Goal: Transaction & Acquisition: Obtain resource

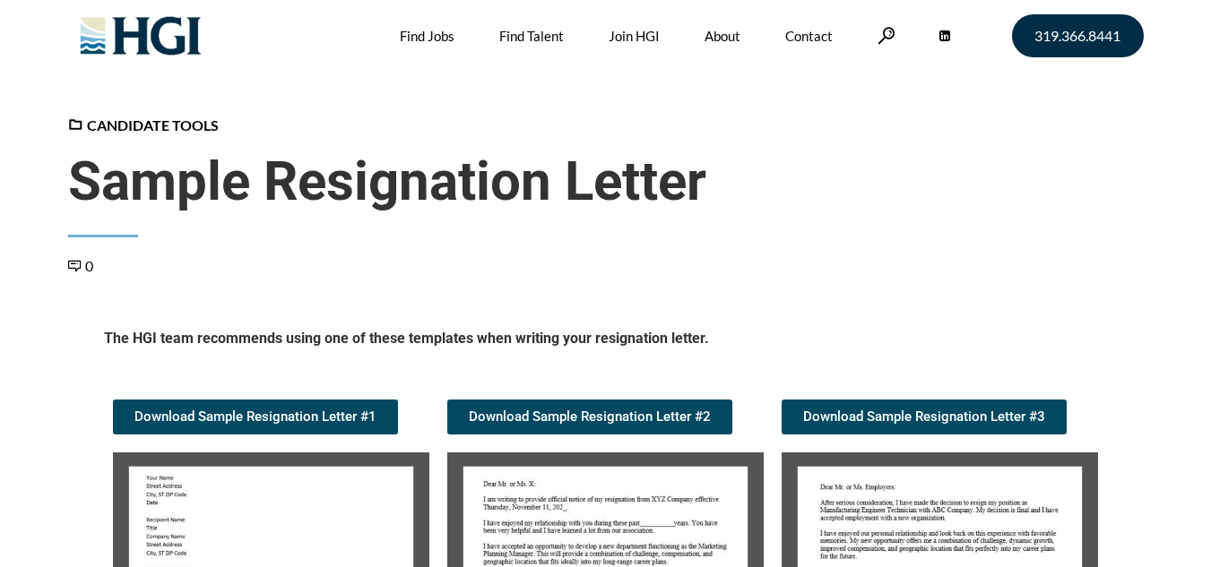
scroll to position [269, 0]
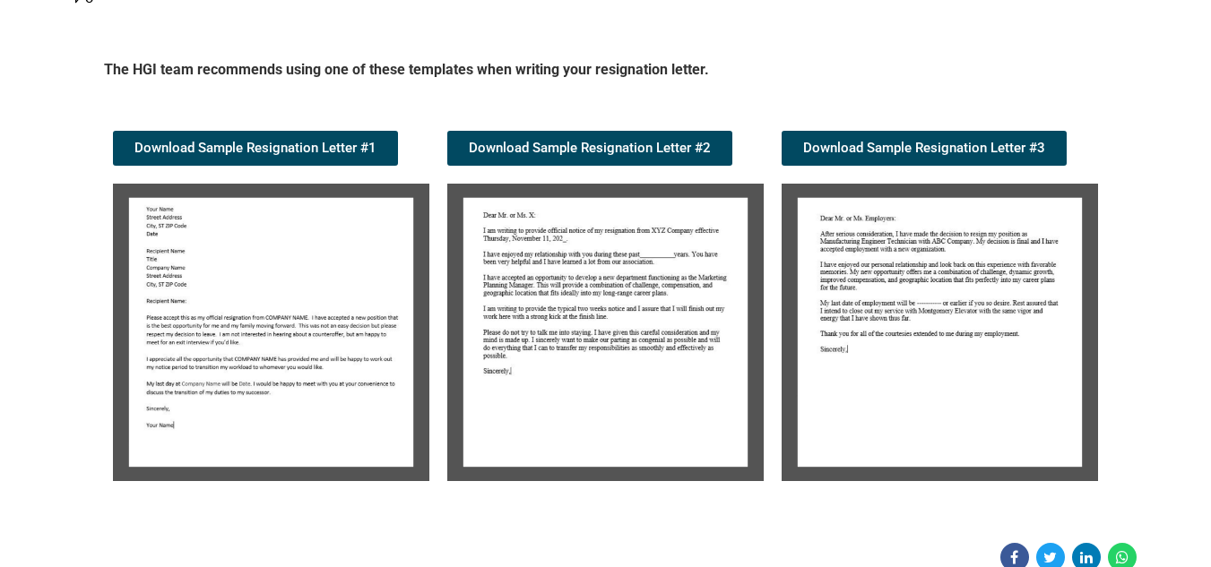
click at [248, 281] on img at bounding box center [271, 333] width 316 height 298
click at [234, 144] on span "Download Sample Resignation Letter #1" at bounding box center [255, 148] width 242 height 13
click at [286, 149] on span "Download Sample Resignation Letter #1" at bounding box center [255, 148] width 242 height 13
click at [593, 270] on img at bounding box center [605, 333] width 316 height 298
click at [319, 329] on img at bounding box center [271, 333] width 316 height 298
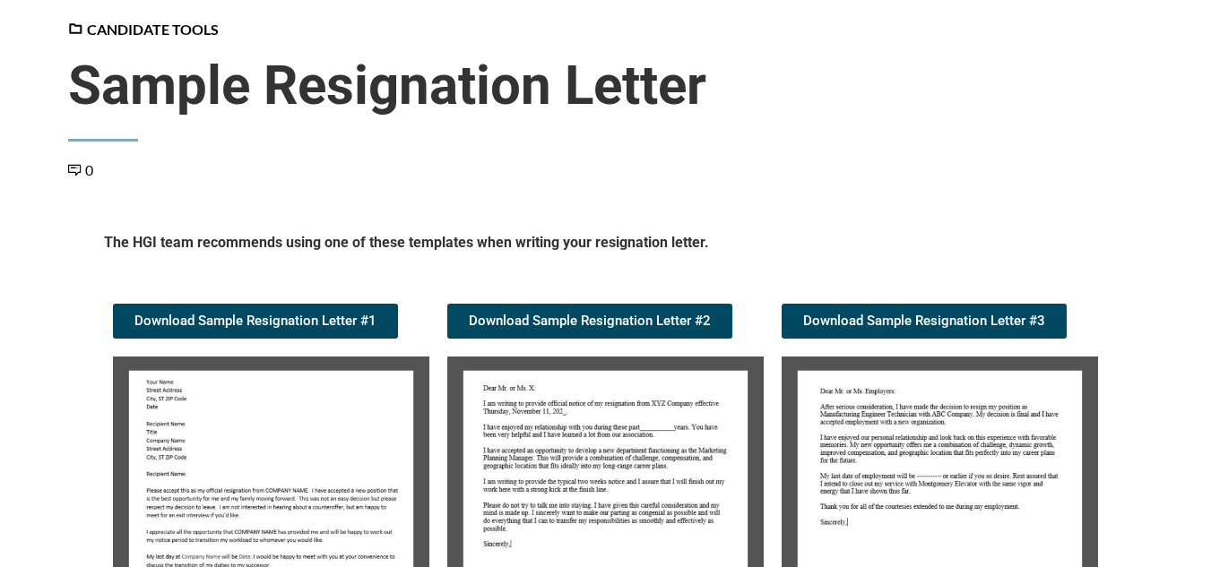
scroll to position [269, 0]
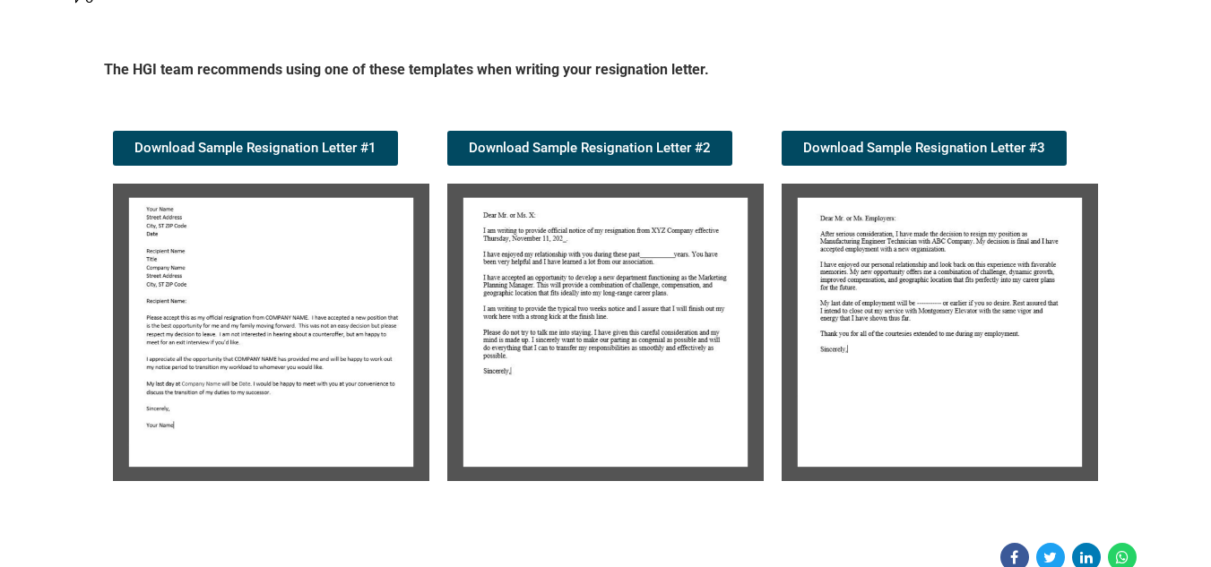
click at [362, 266] on img at bounding box center [271, 333] width 316 height 298
click at [317, 144] on span "Download Sample Resignation Letter #1" at bounding box center [255, 148] width 242 height 13
click at [614, 273] on img at bounding box center [605, 333] width 316 height 298
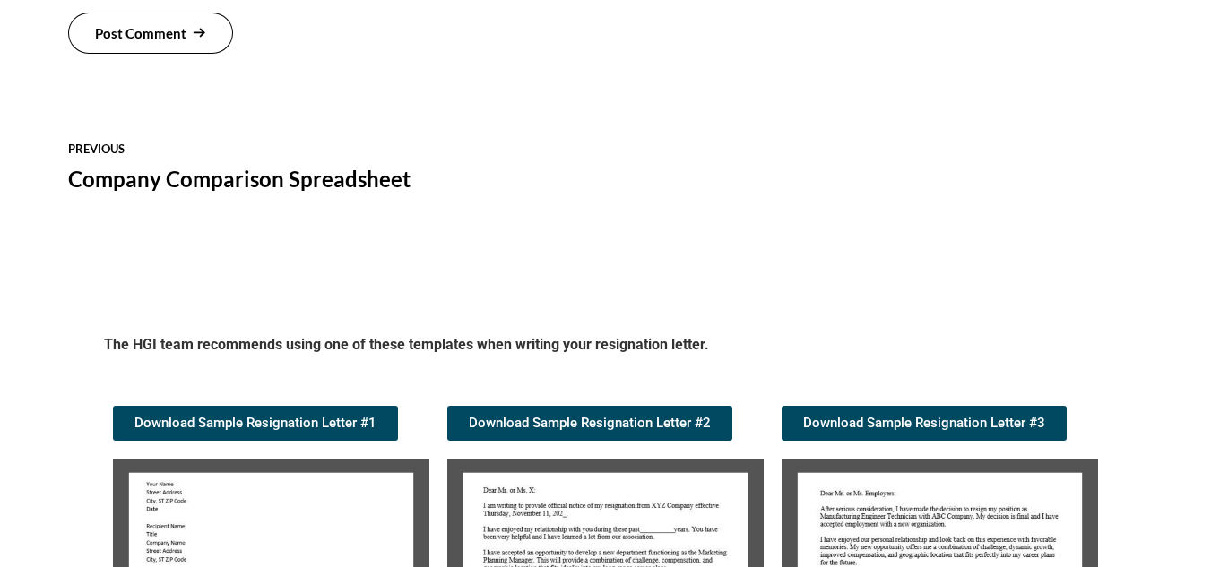
scroll to position [1822, 0]
